Goal: Task Accomplishment & Management: Manage account settings

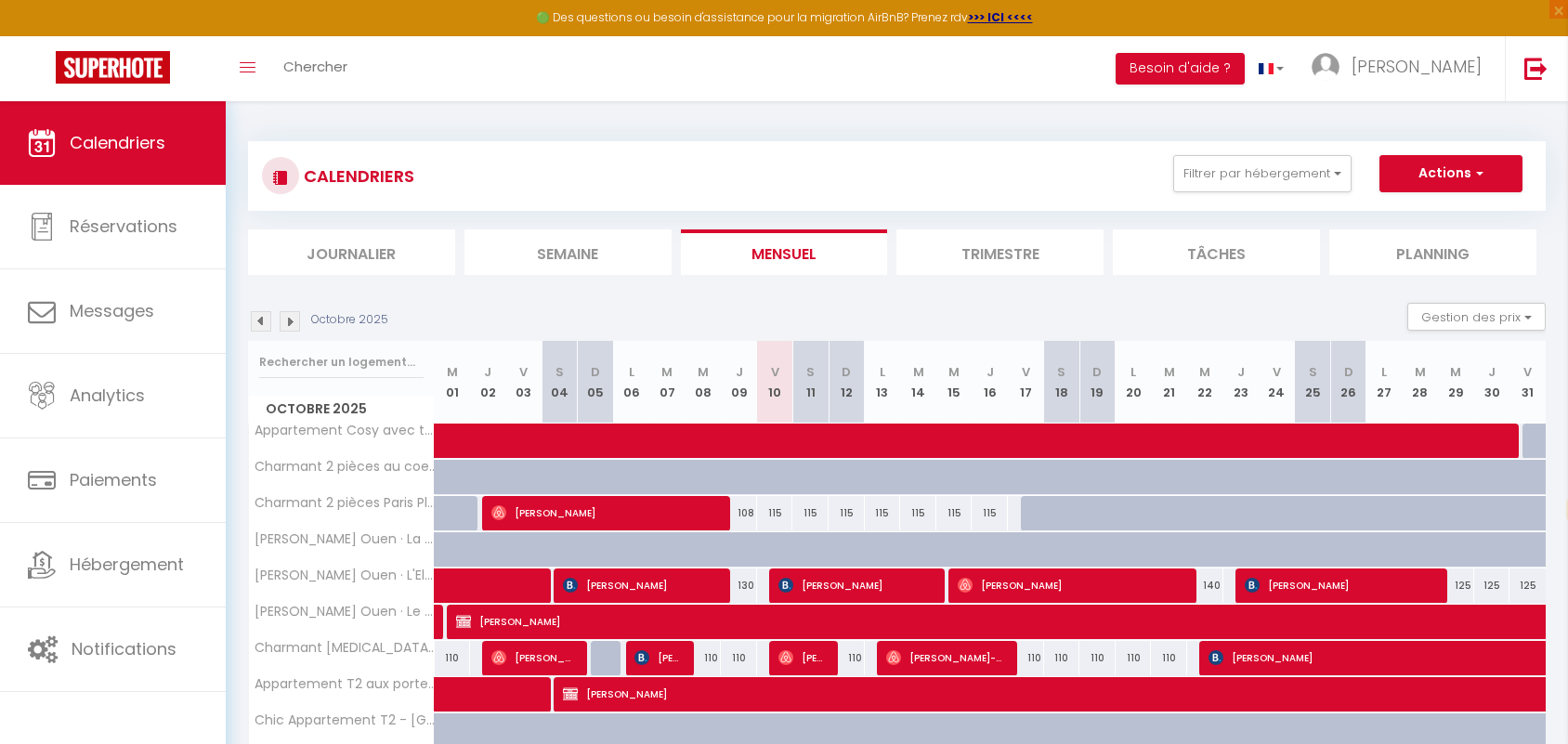
select select "fr"
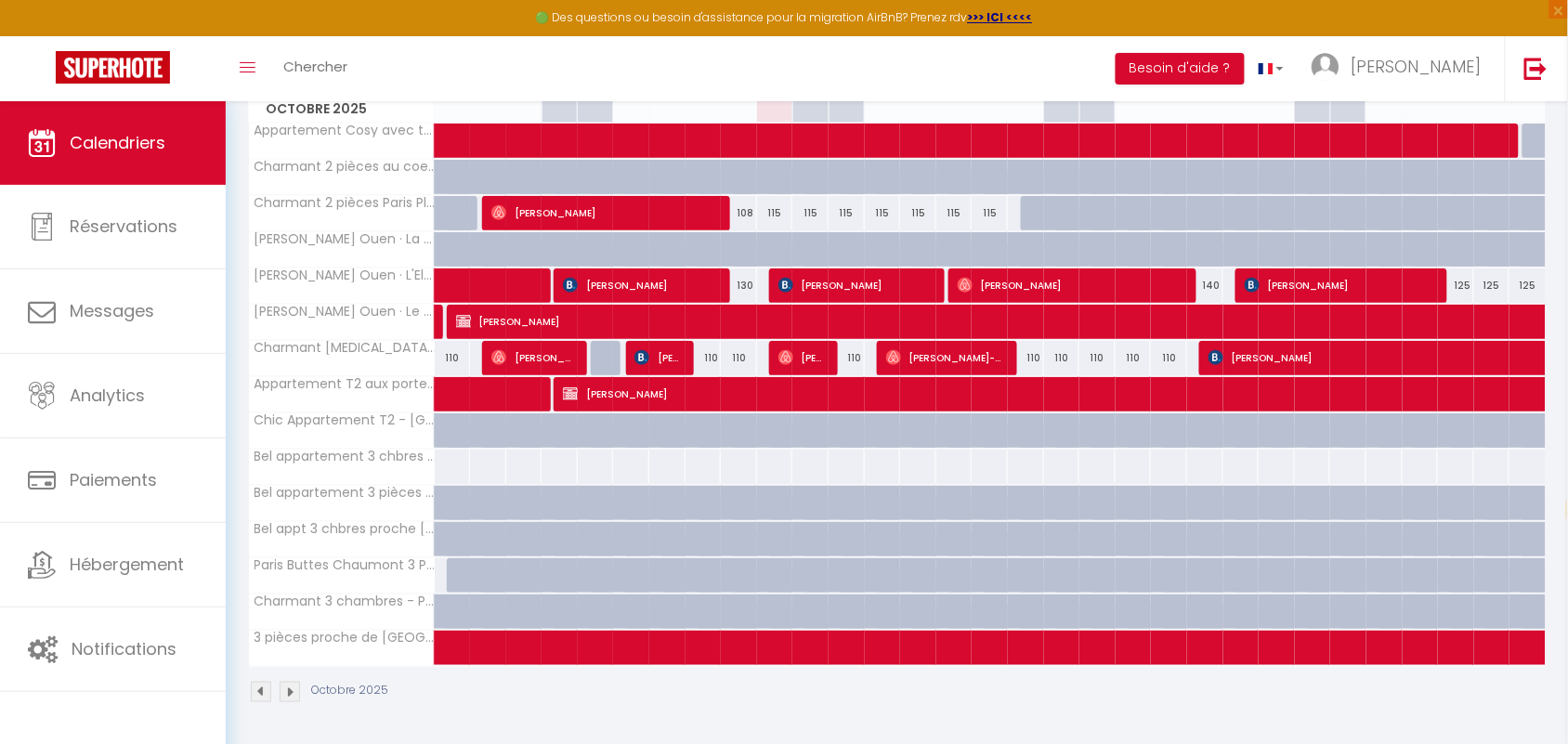
scroll to position [303, 0]
click at [257, 697] on img at bounding box center [261, 692] width 21 height 21
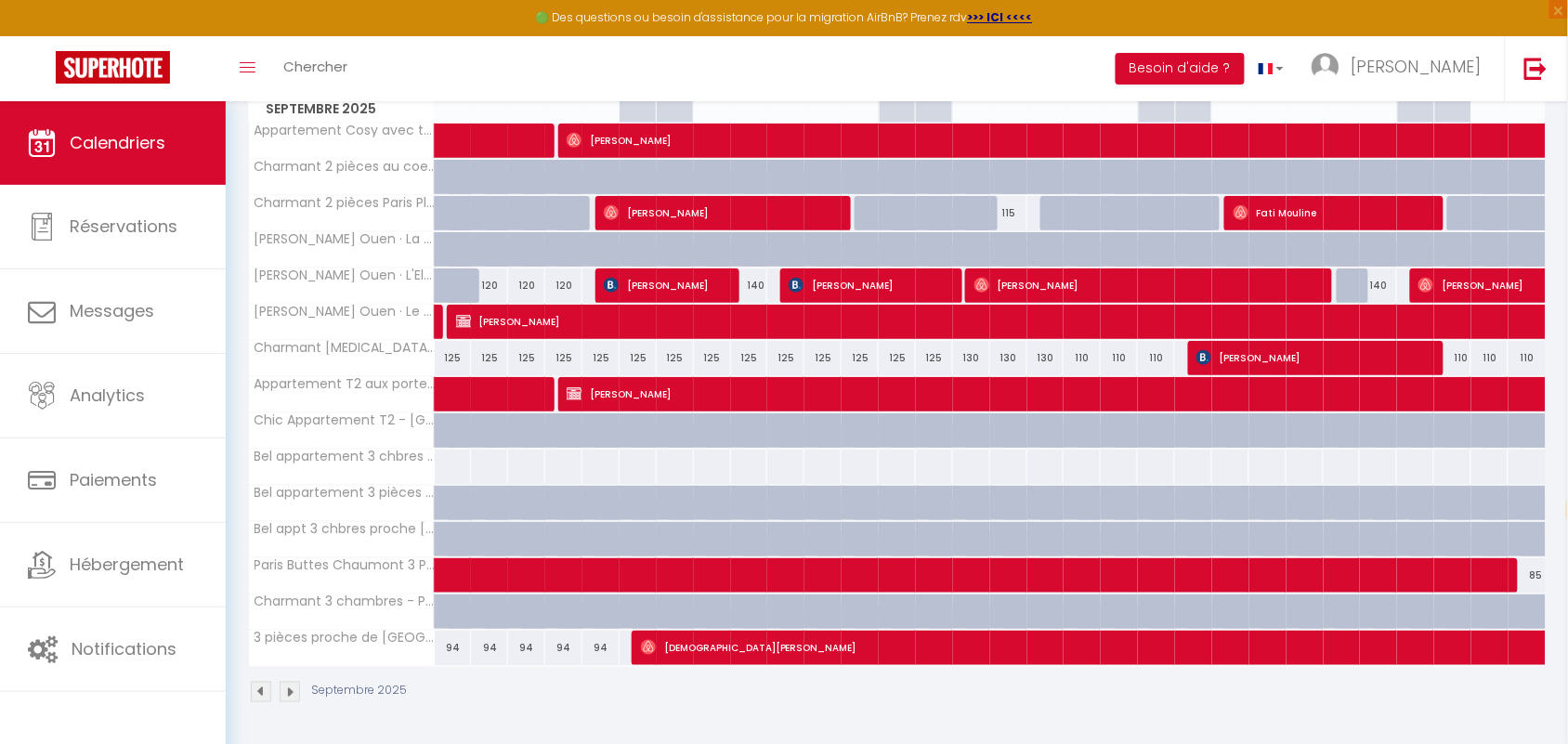
click at [288, 695] on img at bounding box center [289, 692] width 21 height 21
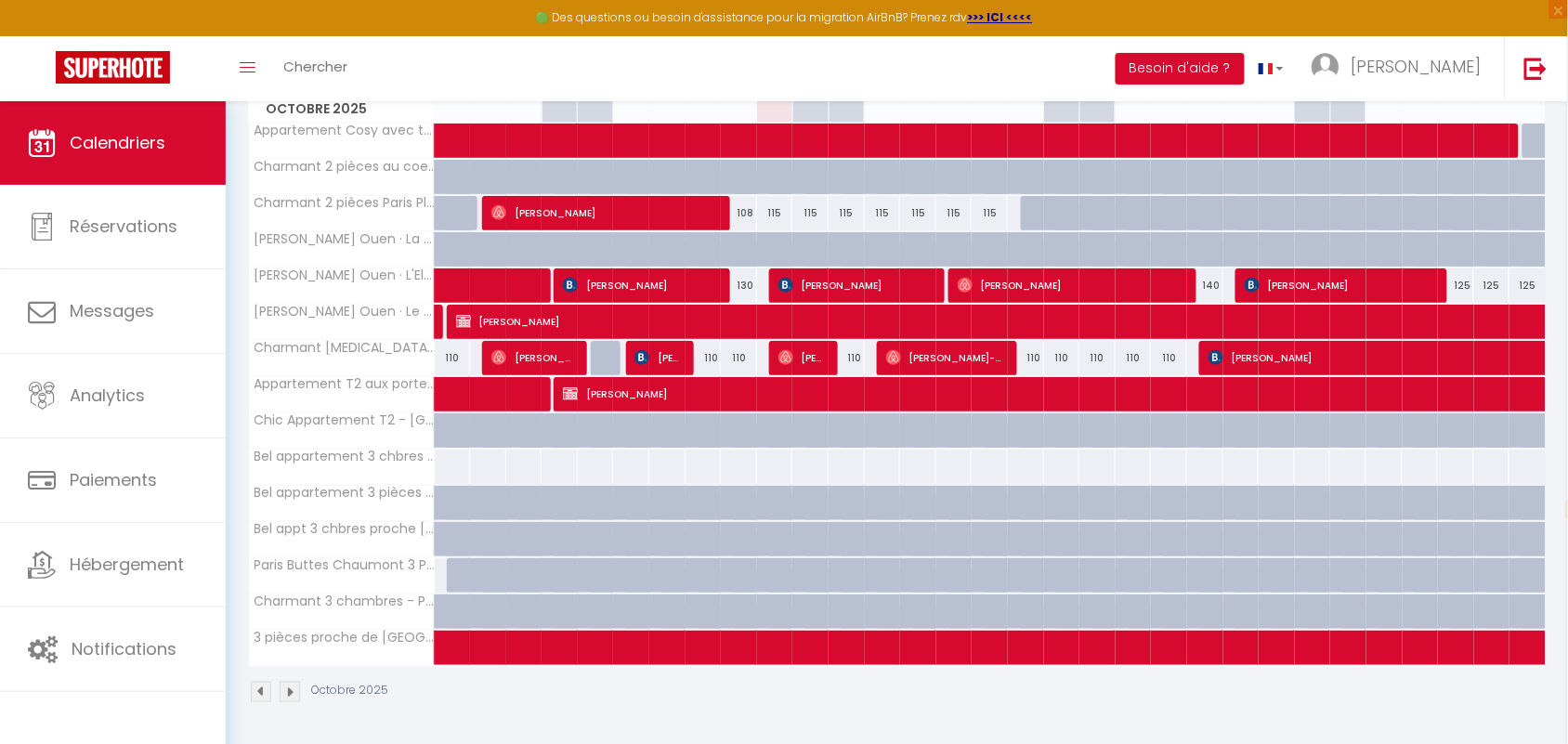
scroll to position [187, 0]
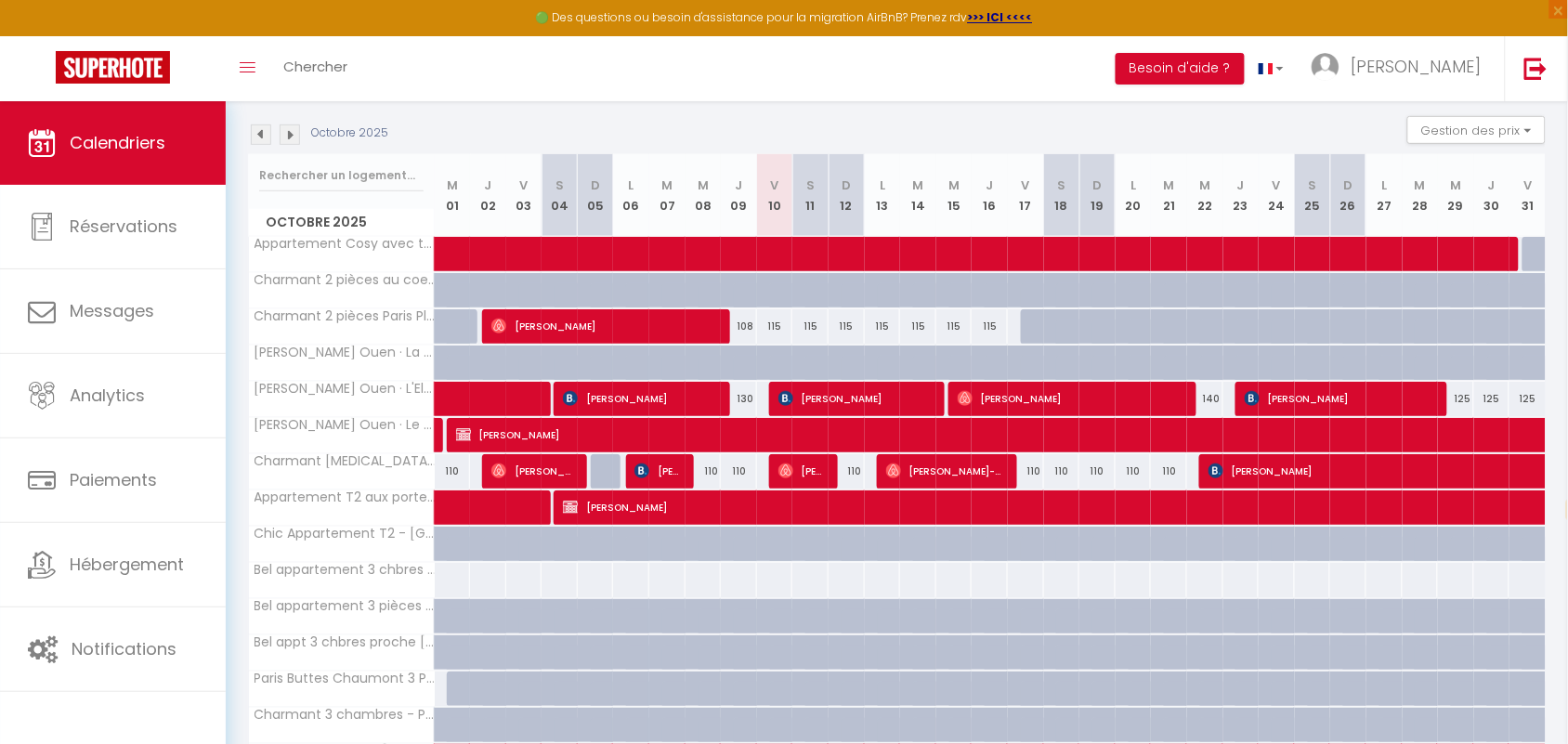
drag, startPoint x: 883, startPoint y: 325, endPoint x: 1012, endPoint y: 325, distance: 129.0
click at [1012, 325] on tr "Charmant 2 pièces Paris Pleyel- [GEOGRAPHIC_DATA] 98 98 [PERSON_NAME] 108 115" at bounding box center [897, 326] width 1297 height 36
click at [888, 328] on div "115" at bounding box center [882, 326] width 36 height 34
type input "115"
type input "Lun 13 Octobre 2025"
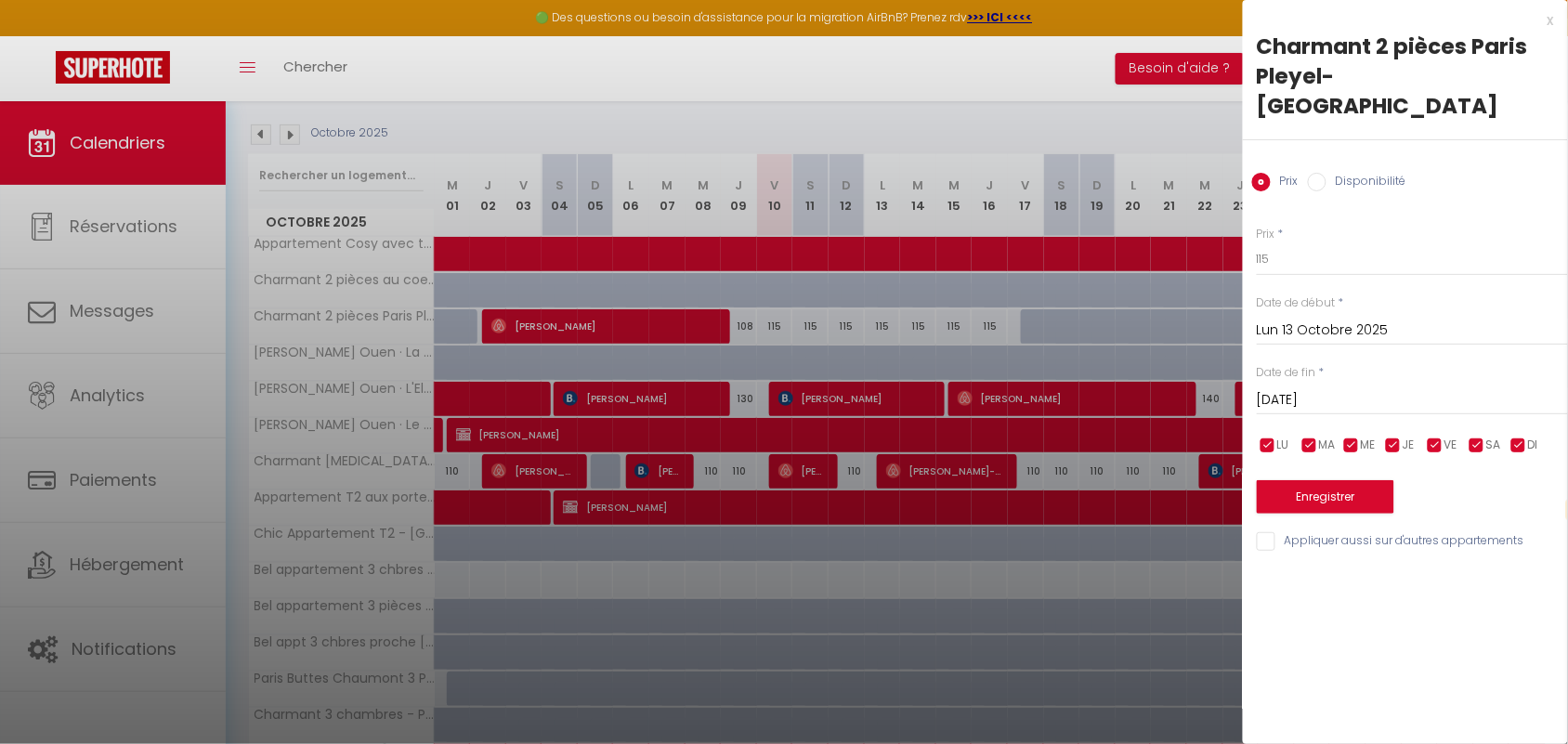
click at [1358, 389] on input "[DATE]" at bounding box center [1412, 401] width 311 height 25
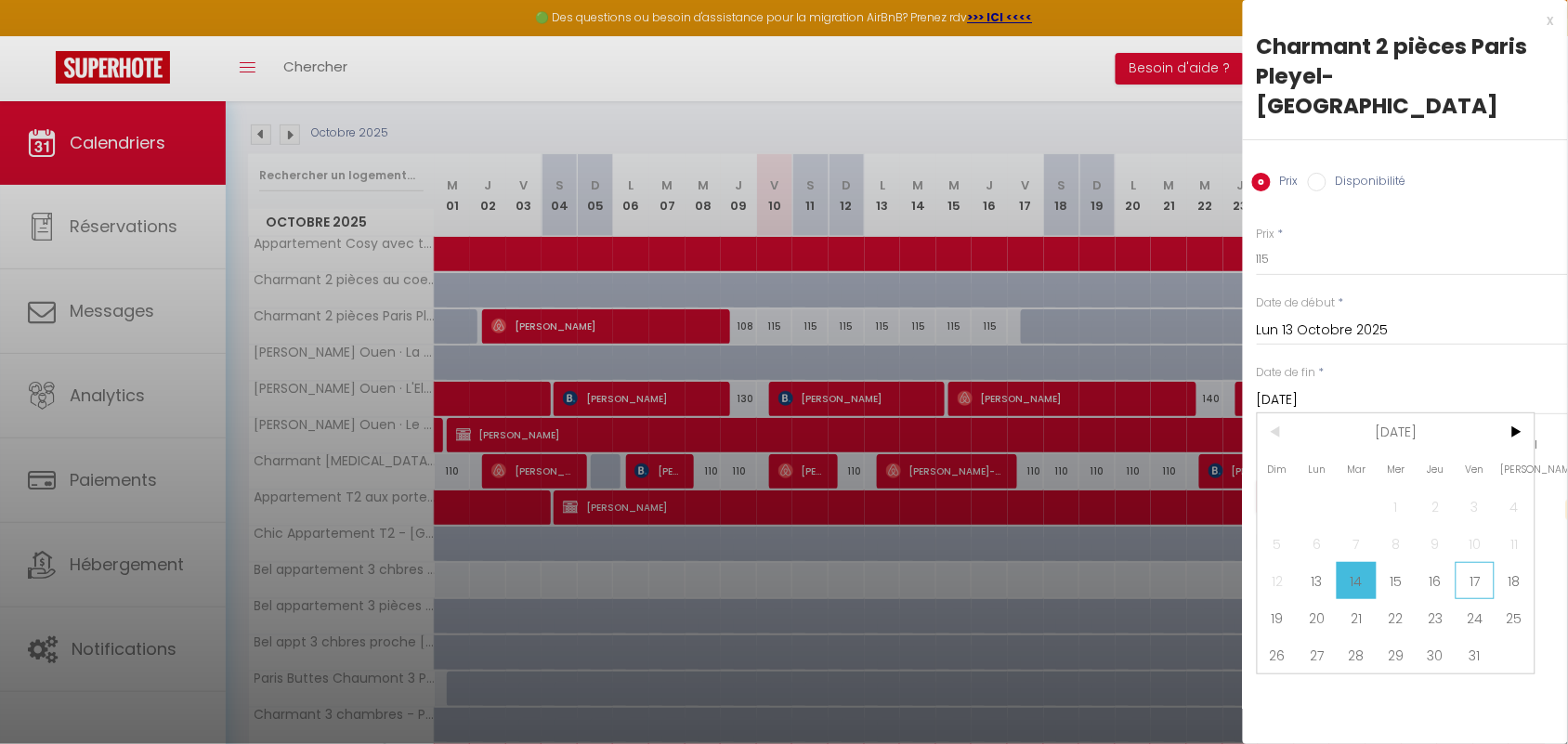
click at [1478, 562] on span "17" at bounding box center [1475, 581] width 40 height 37
type input "Ven 17 Octobre 2025"
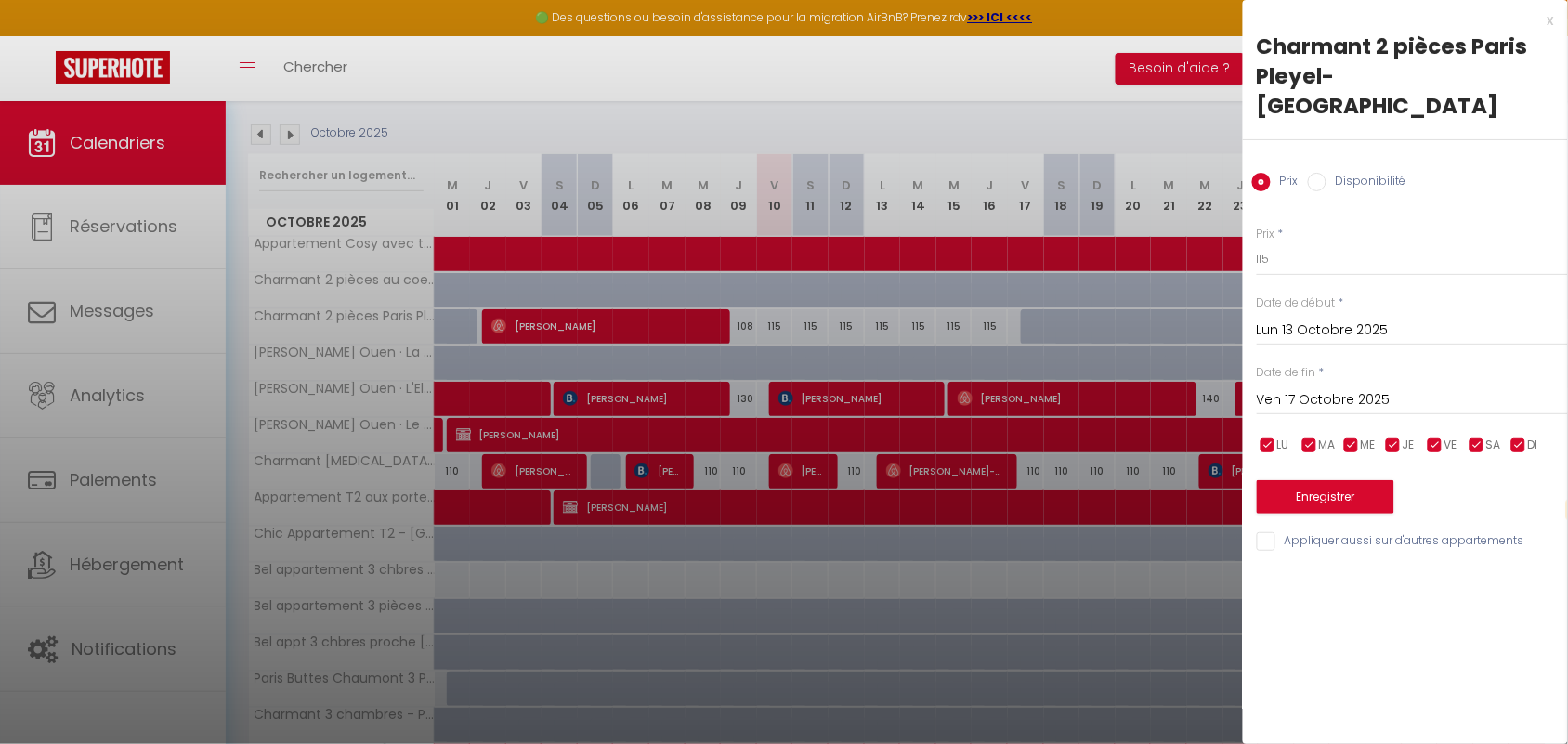
click at [1325, 173] on input "Disponibilité" at bounding box center [1316, 182] width 19 height 19
radio input "true"
radio input "false"
click at [1289, 242] on select "Disponible Indisponible" at bounding box center [1412, 260] width 311 height 35
select select "0"
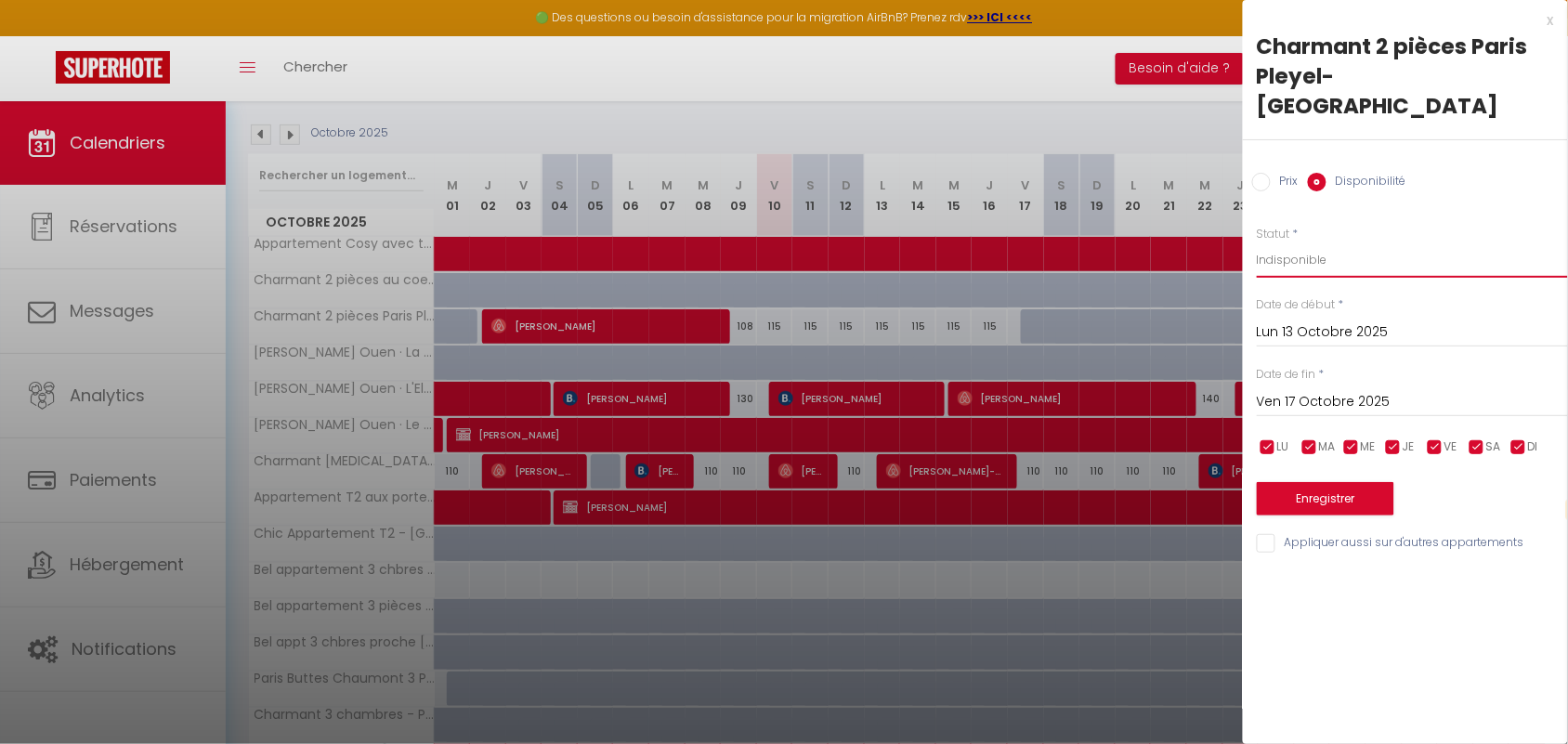
click at [1256, 242] on select "Disponible Indisponible" at bounding box center [1412, 260] width 311 height 35
click at [1348, 482] on button "Enregistrer" at bounding box center [1325, 499] width 138 height 33
